Goal: Complete application form

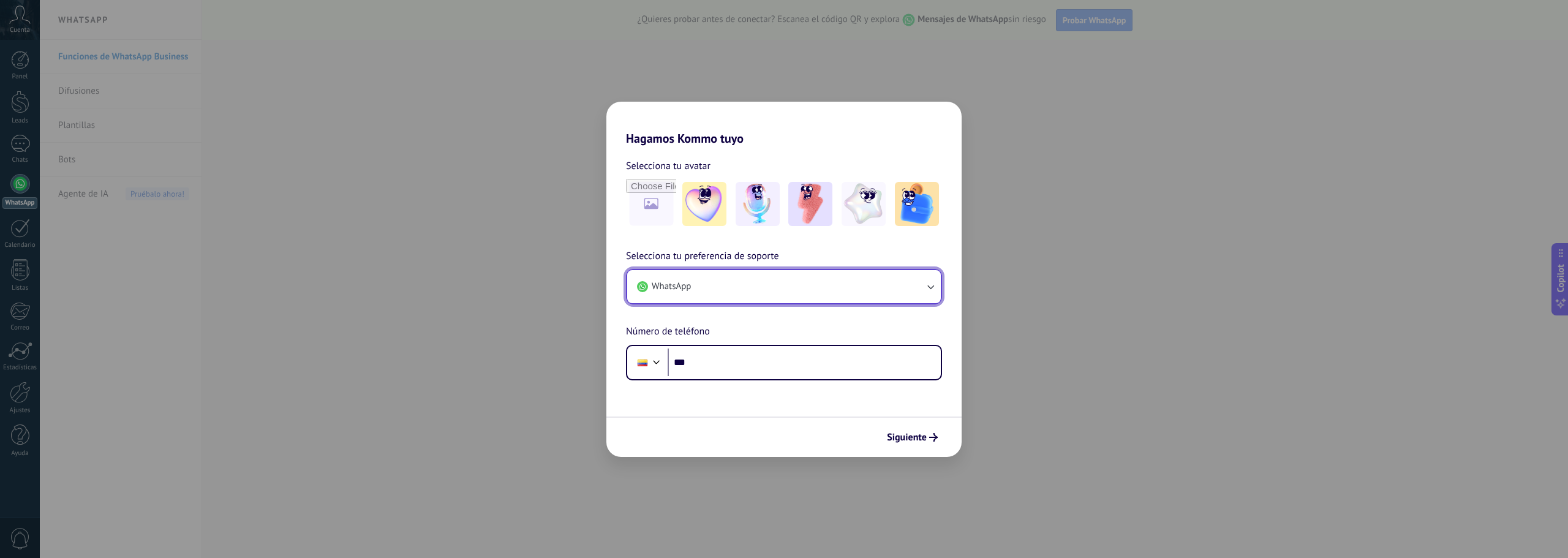
click at [715, 280] on button "WhatsApp" at bounding box center [784, 287] width 313 height 33
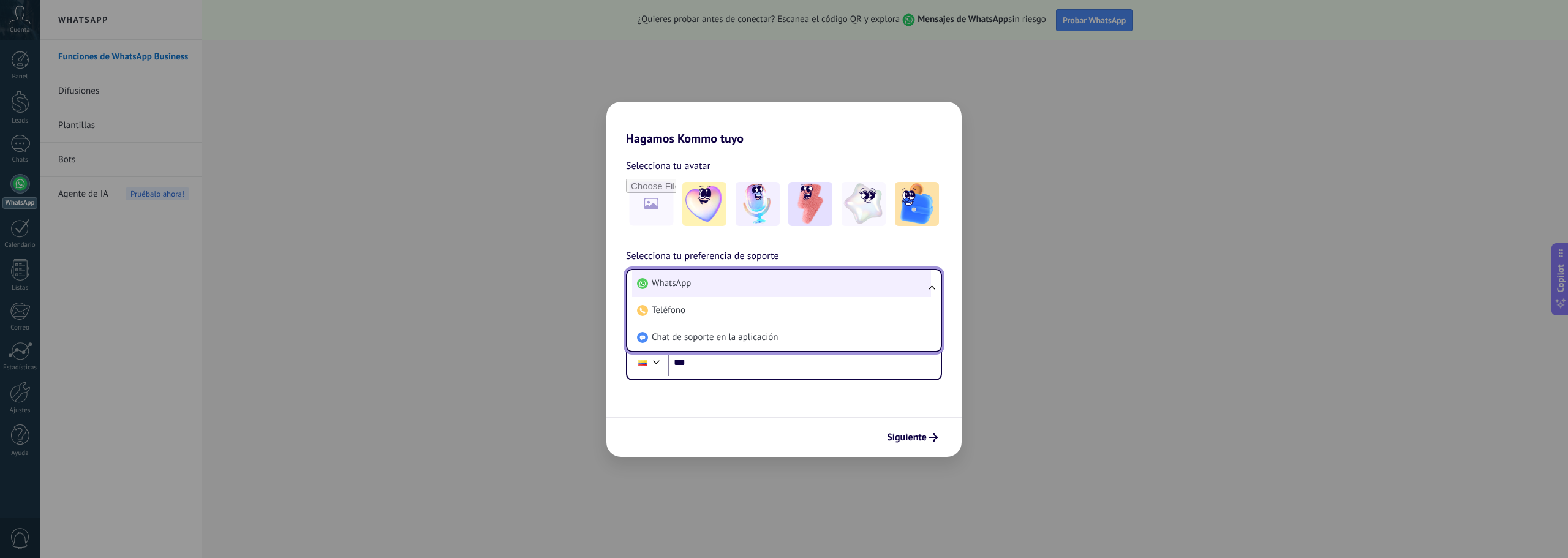
click at [723, 286] on li "WhatsApp" at bounding box center [781, 283] width 299 height 27
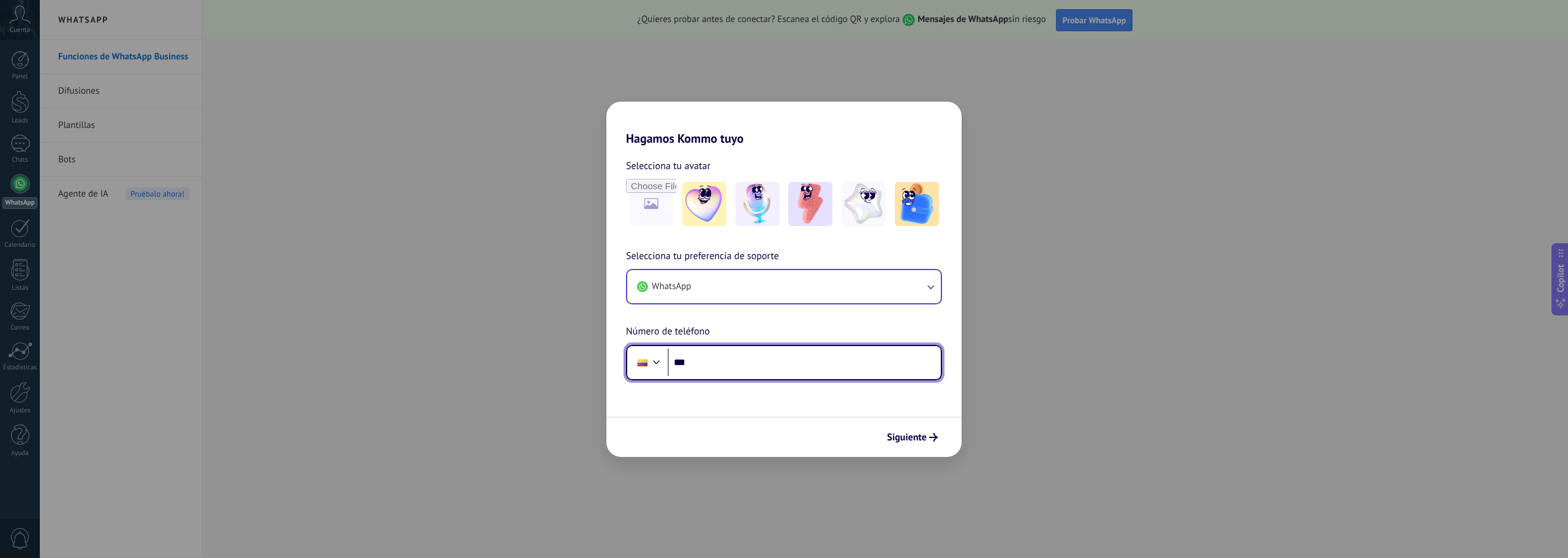
click at [733, 372] on input "***" at bounding box center [804, 363] width 273 height 28
click at [1142, 232] on div "Hagamos Kommo tuyo Selecciona tu avatar Selecciona tu preferencia de soporte Wh…" at bounding box center [784, 279] width 1568 height 558
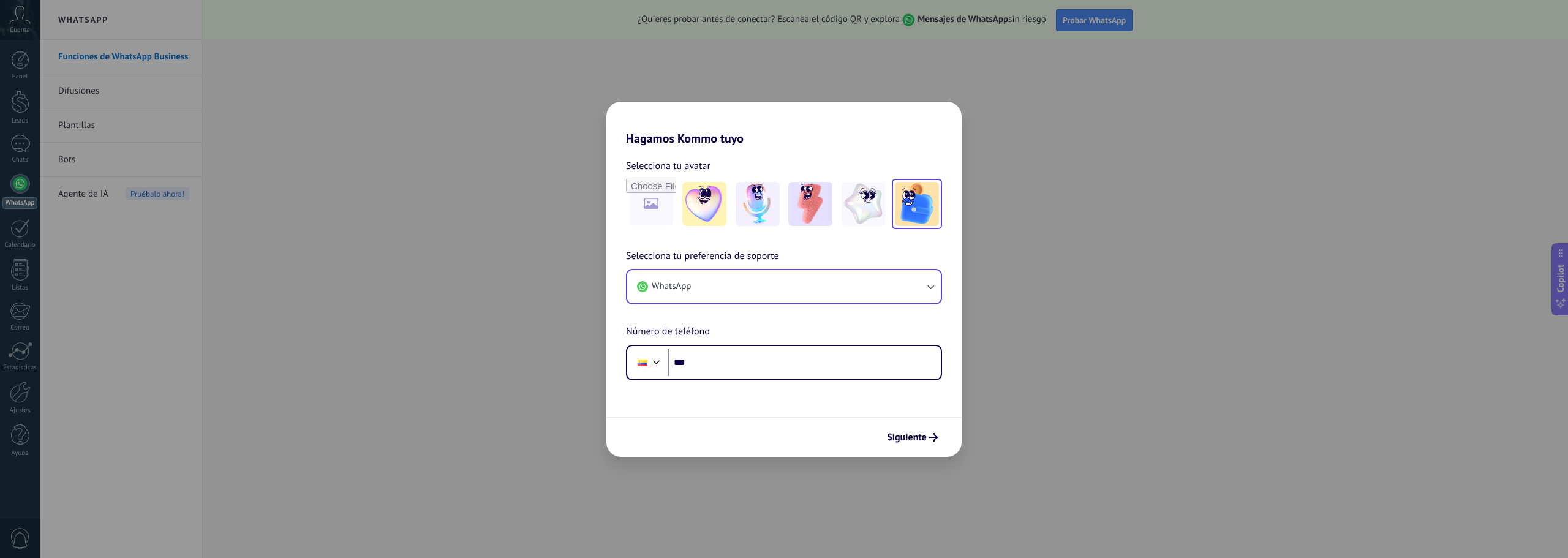
click at [907, 207] on img at bounding box center [917, 204] width 44 height 44
click at [904, 433] on span "Siguiente" at bounding box center [907, 437] width 40 height 8
